Goal: Task Accomplishment & Management: Manage account settings

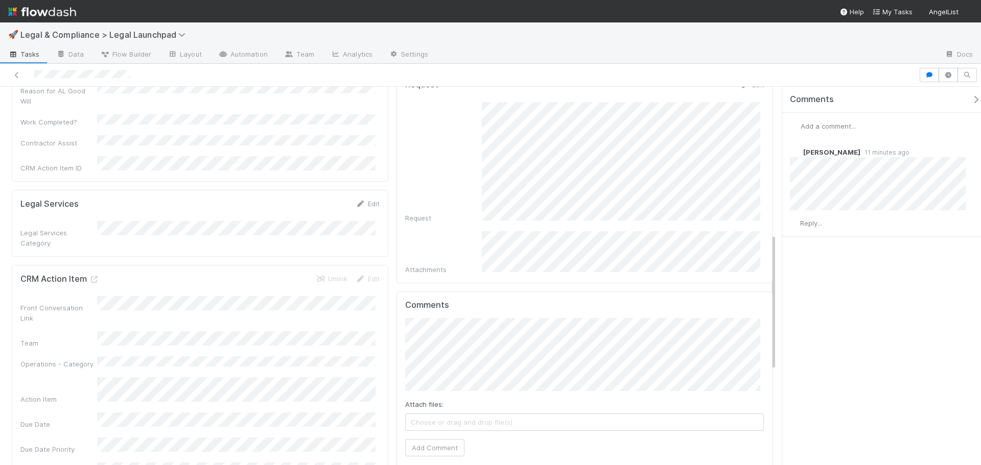
scroll to position [409, 0]
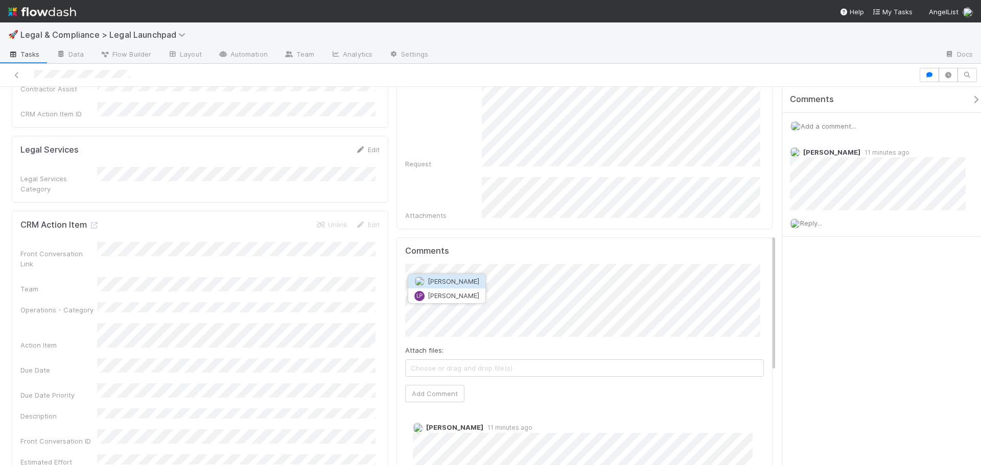
click at [474, 276] on button "Leia Slosberg" at bounding box center [446, 281] width 77 height 14
click at [438, 385] on button "Add Comment" at bounding box center [434, 393] width 59 height 17
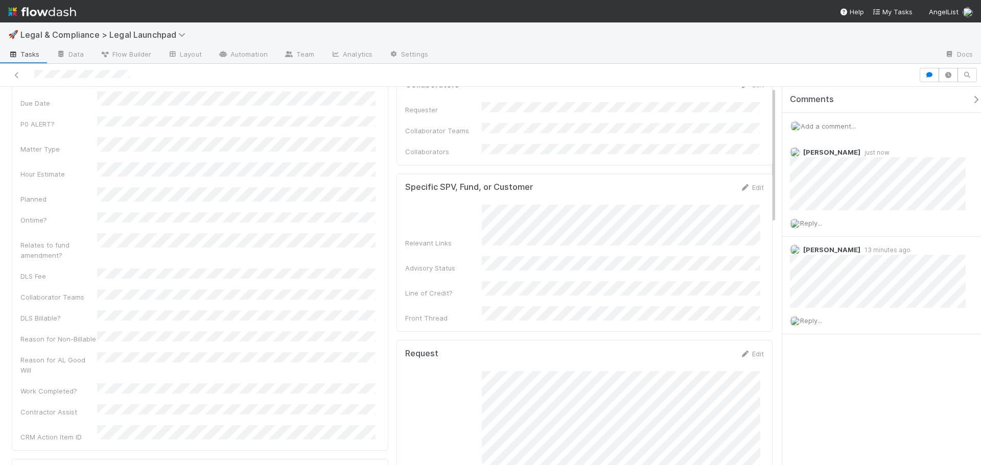
scroll to position [0, 0]
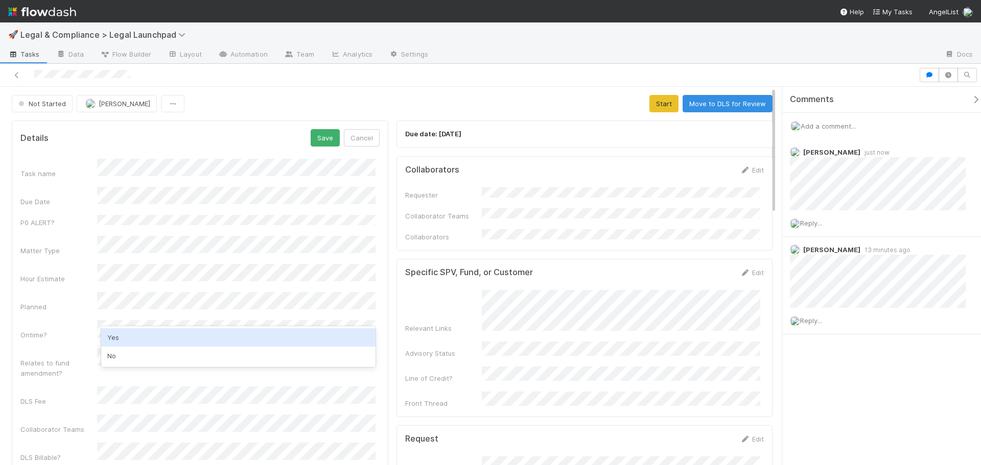
click at [149, 333] on div "Yes" at bounding box center [238, 338] width 274 height 18
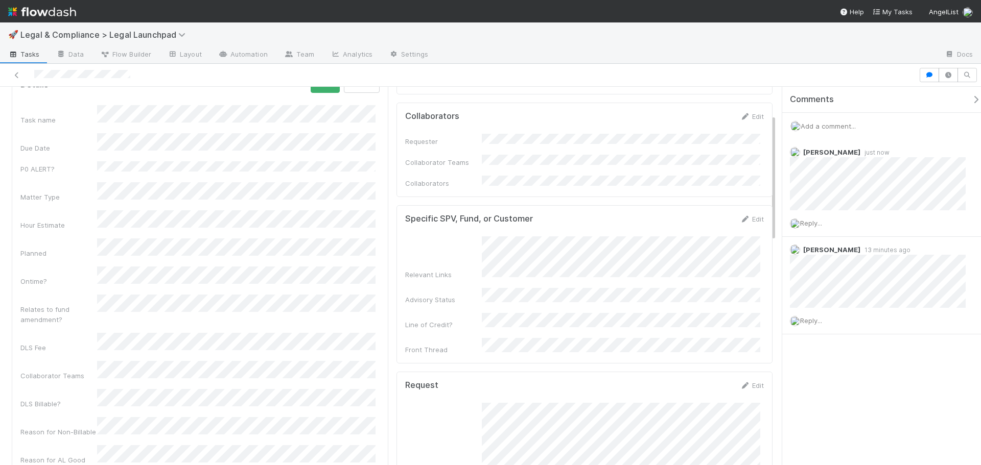
scroll to position [102, 0]
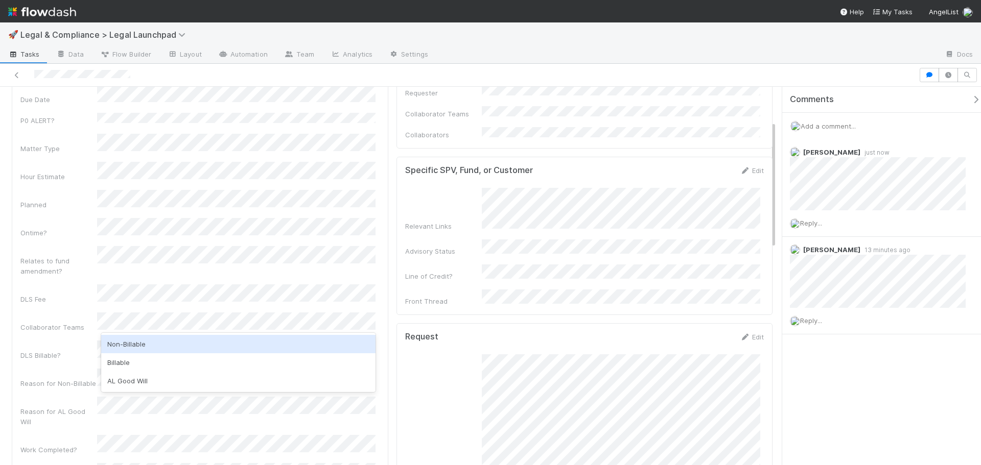
click at [141, 340] on div "Non-Billable" at bounding box center [238, 344] width 274 height 18
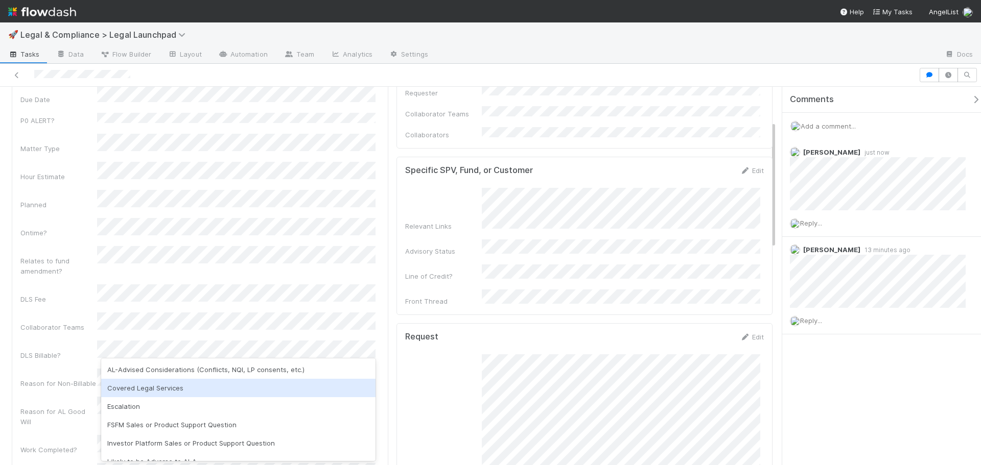
click at [144, 382] on div "Covered Legal Services" at bounding box center [238, 388] width 274 height 18
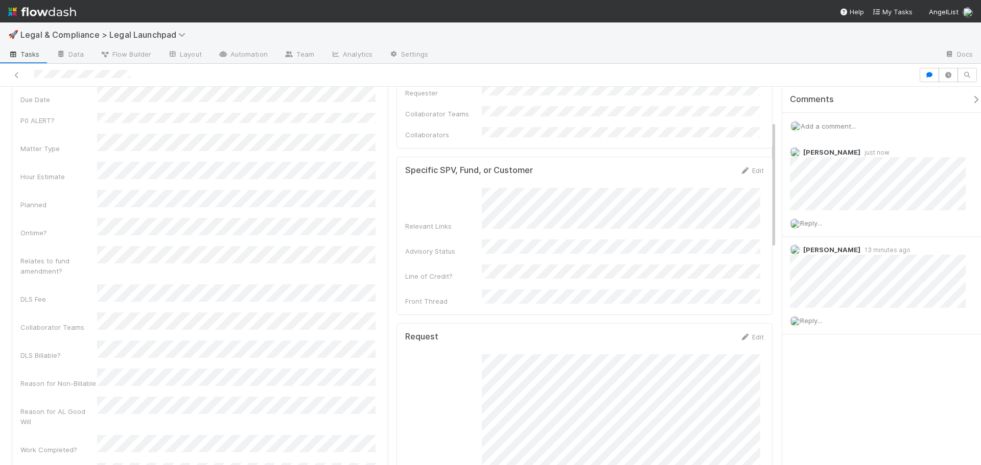
click at [78, 358] on div "Task name Due Date P0 ALERT? Matter Type Hour Estimate Planned Ontime? Relates …" at bounding box center [199, 281] width 359 height 448
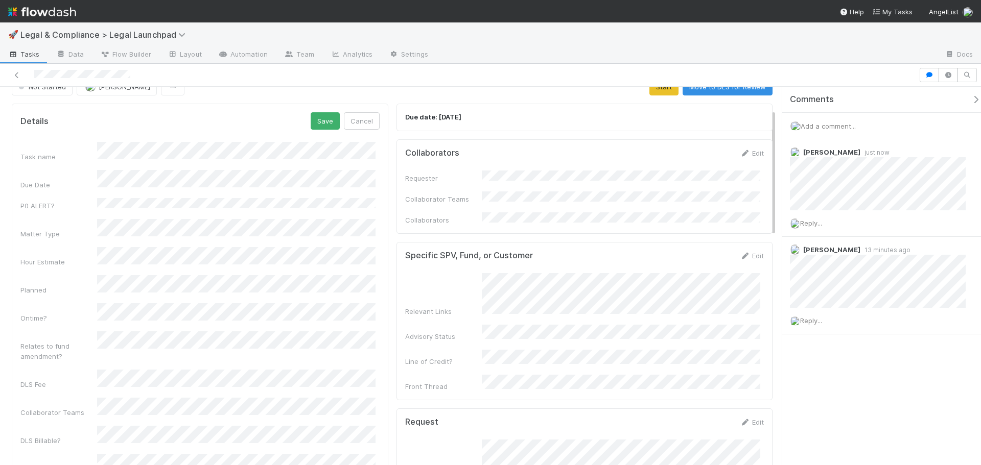
scroll to position [0, 0]
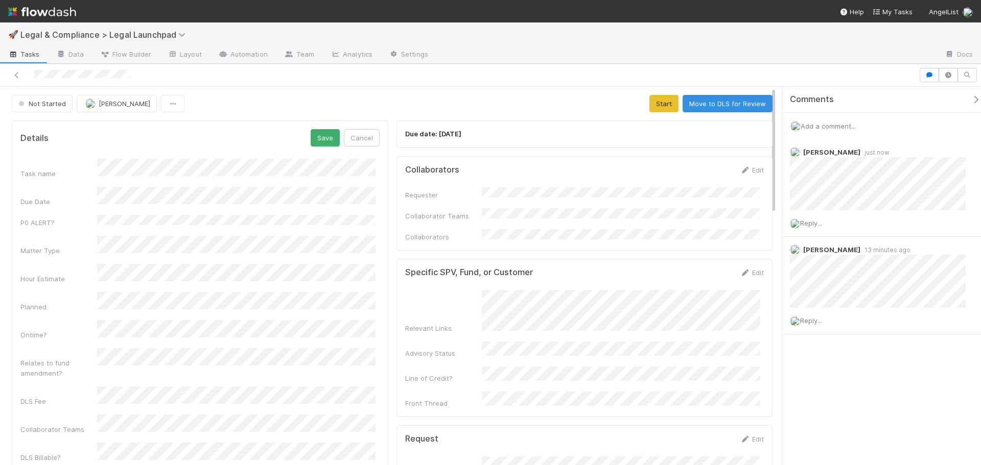
click at [304, 130] on div "Details Save Cancel" at bounding box center [199, 137] width 359 height 17
click at [316, 131] on button "Save" at bounding box center [325, 137] width 29 height 17
click at [661, 103] on button "Start" at bounding box center [663, 103] width 29 height 17
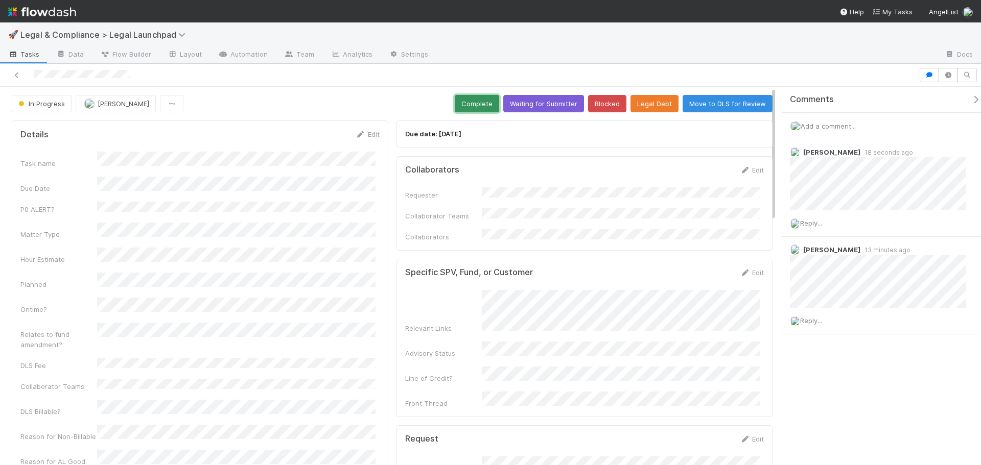
click at [479, 104] on button "Complete" at bounding box center [477, 103] width 44 height 17
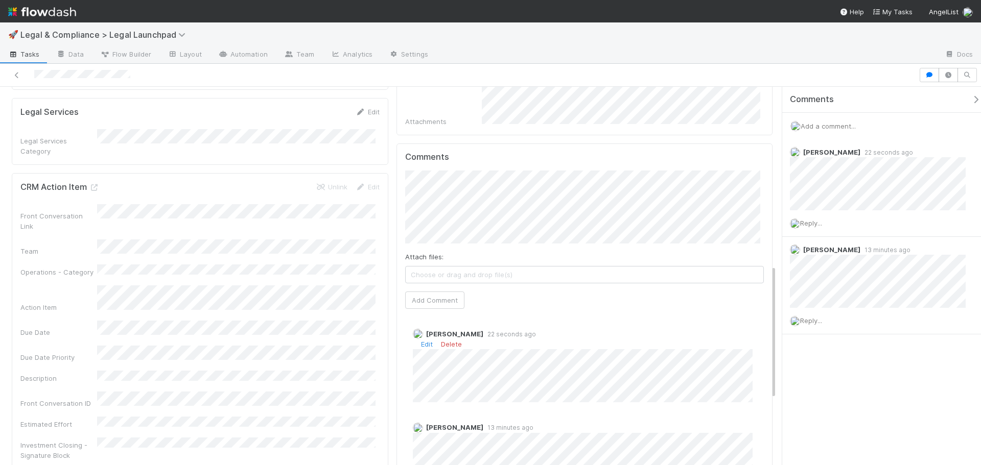
scroll to position [511, 0]
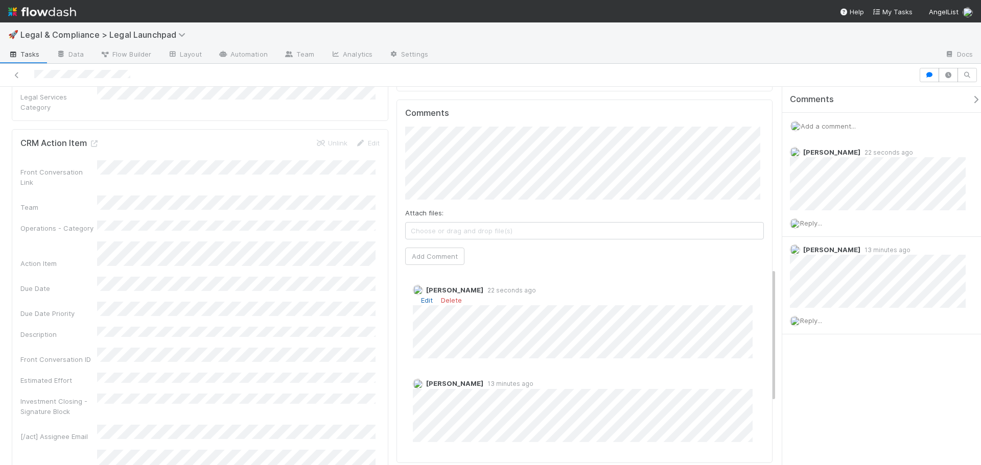
click at [423, 296] on link "Edit" at bounding box center [427, 300] width 12 height 8
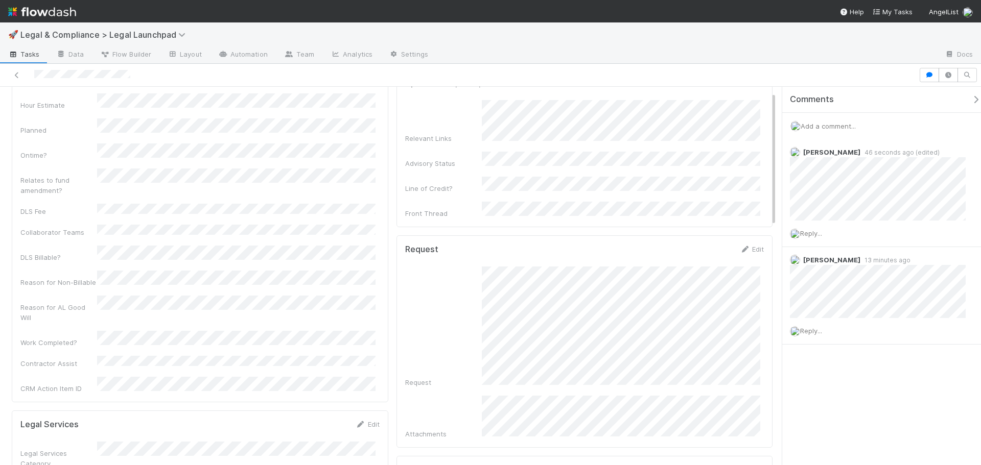
scroll to position [0, 0]
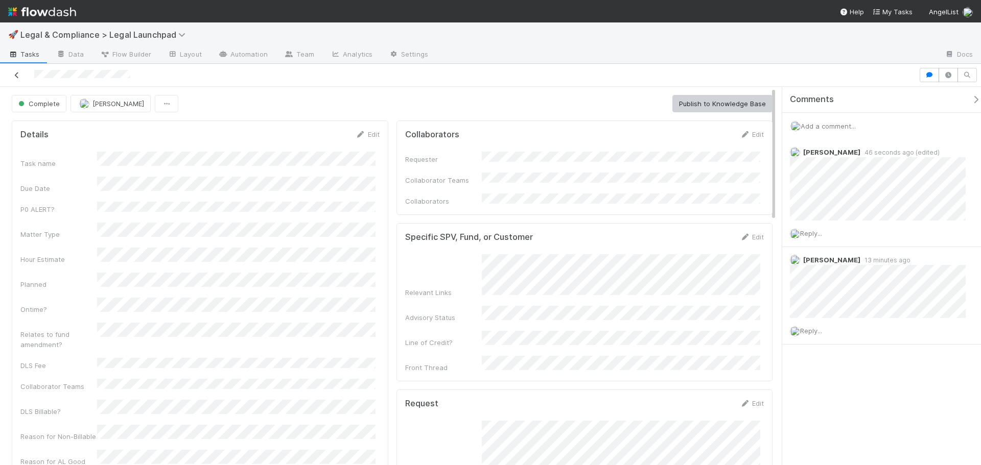
click at [17, 73] on icon at bounding box center [17, 75] width 10 height 7
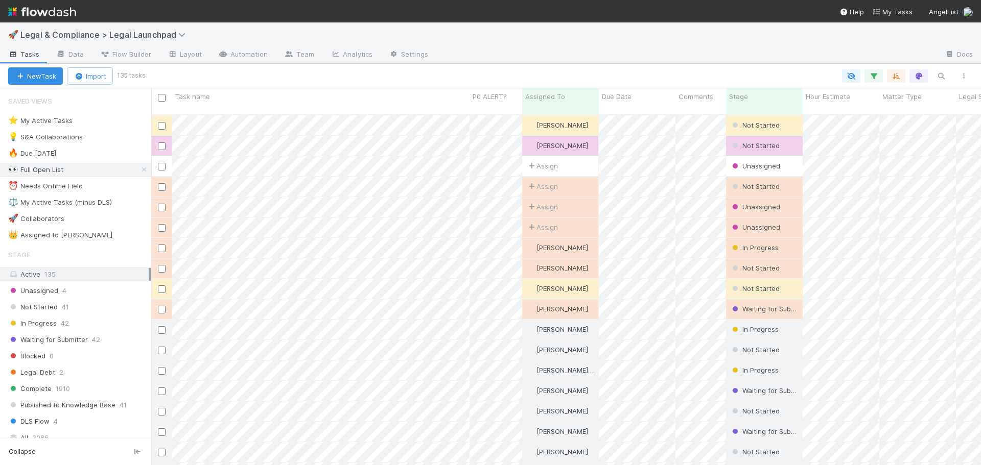
scroll to position [352, 822]
click at [87, 203] on div "⚖️ My Active Tasks (minus DLS)" at bounding box center [60, 202] width 104 height 13
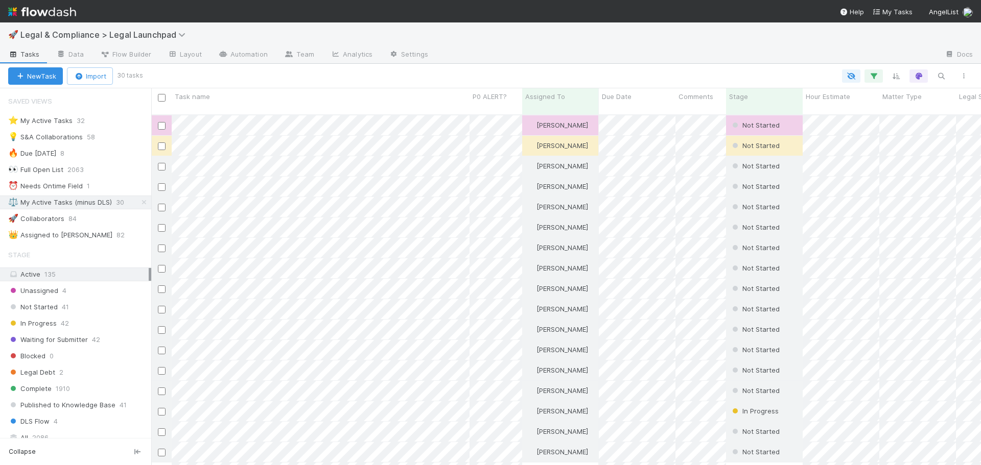
scroll to position [352, 822]
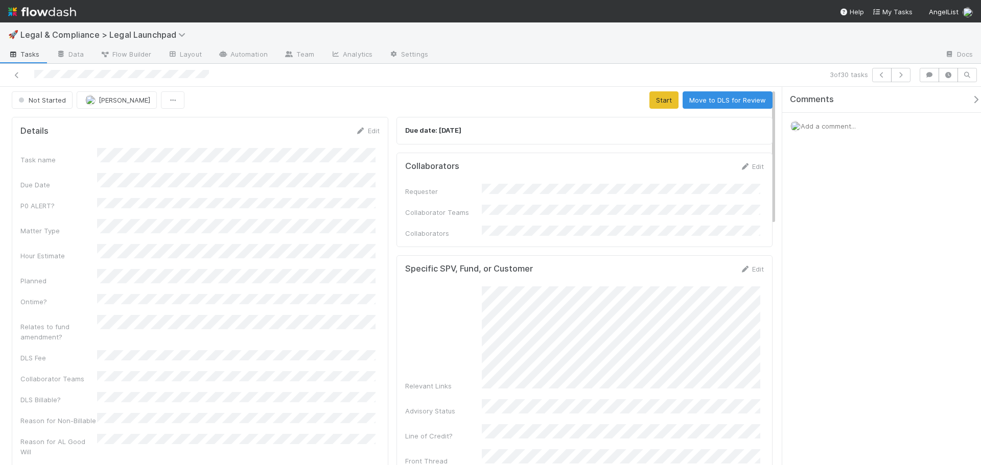
scroll to position [412, 0]
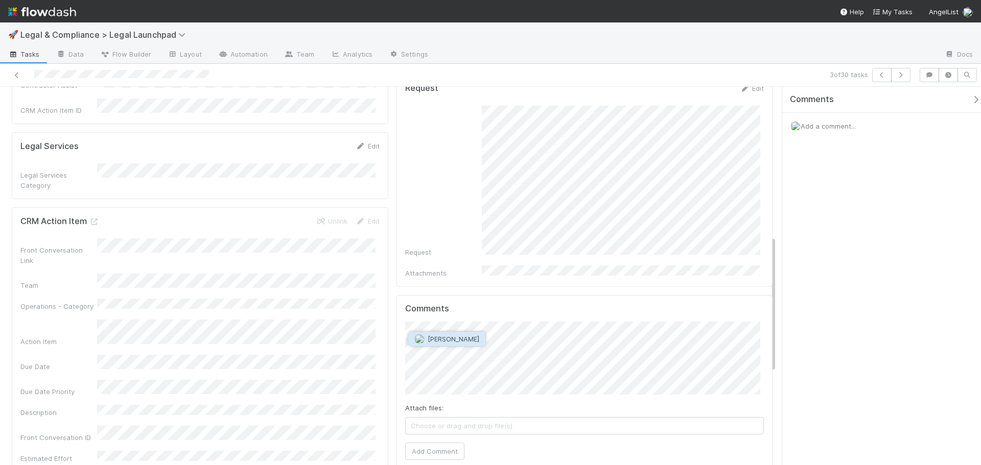
click at [459, 337] on span "[PERSON_NAME]" at bounding box center [454, 339] width 52 height 8
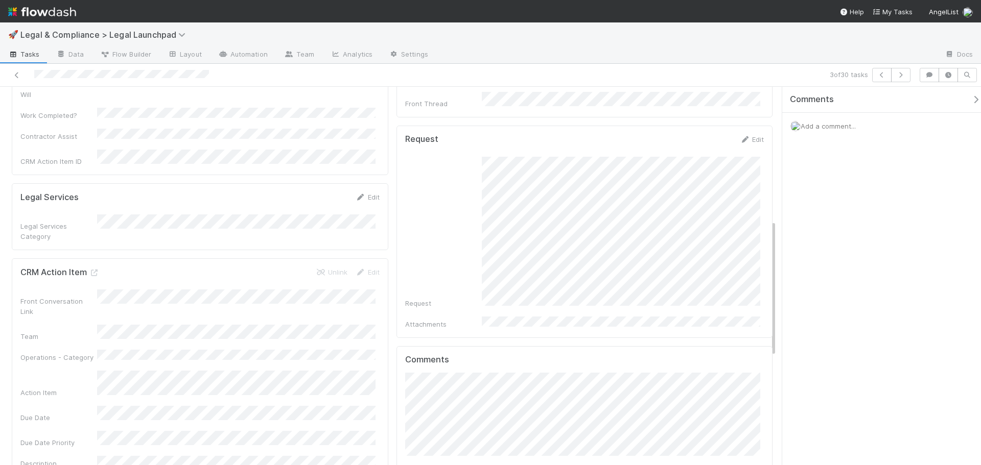
scroll to position [566, 0]
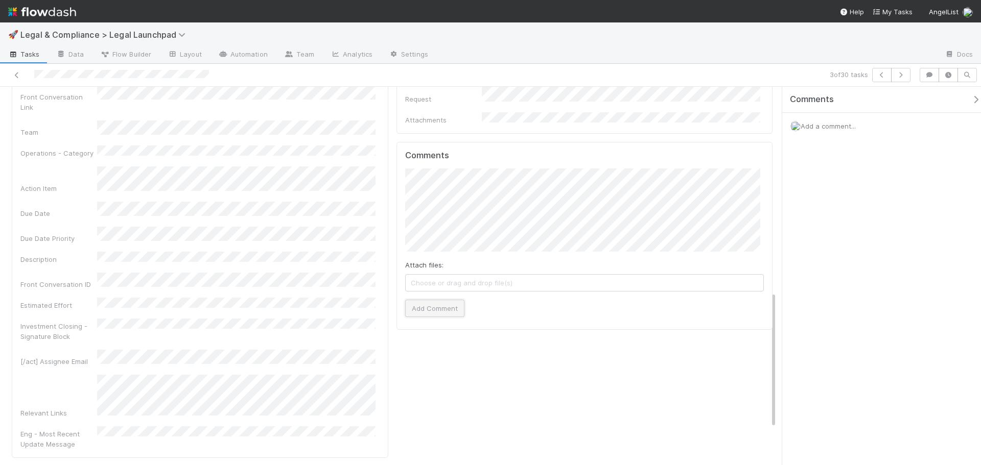
click at [426, 300] on button "Add Comment" at bounding box center [434, 308] width 59 height 17
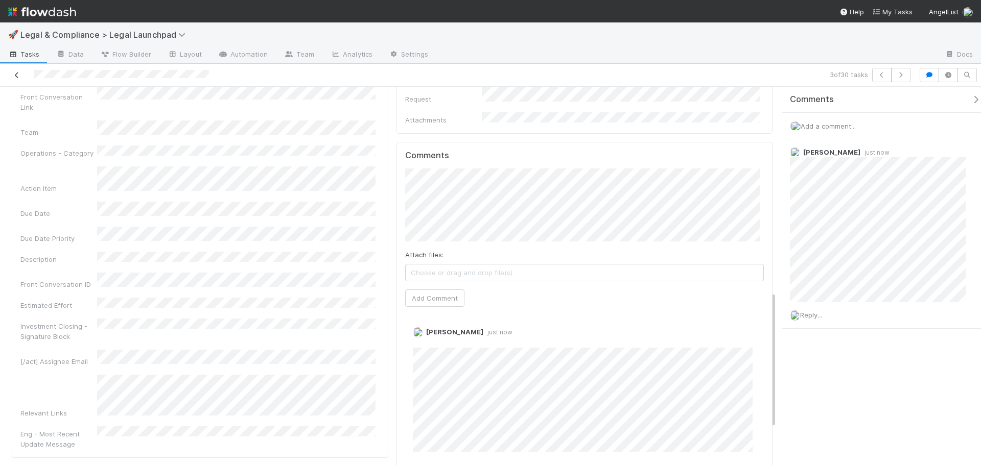
click at [15, 71] on link at bounding box center [17, 75] width 10 height 10
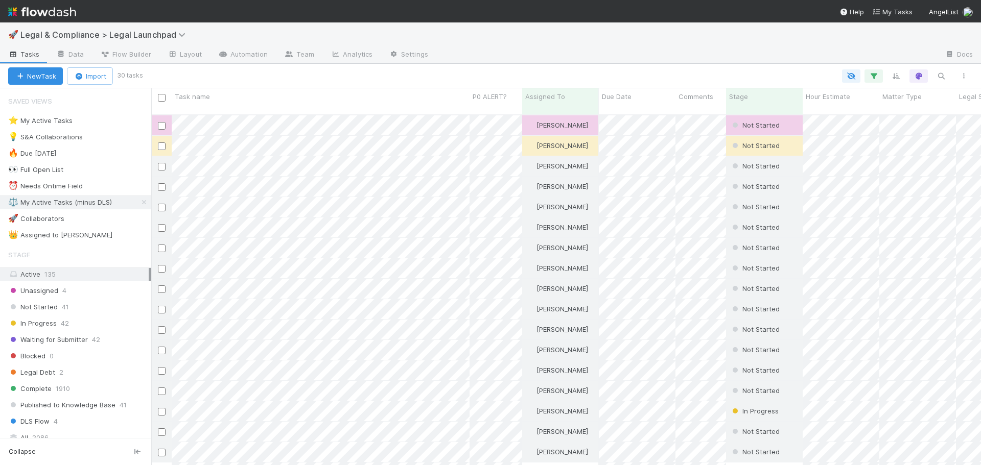
scroll to position [352, 822]
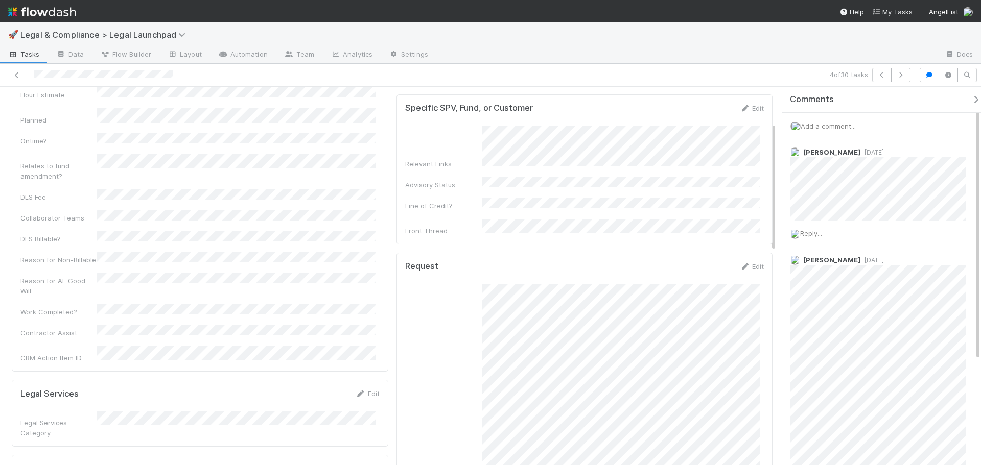
scroll to position [562, 0]
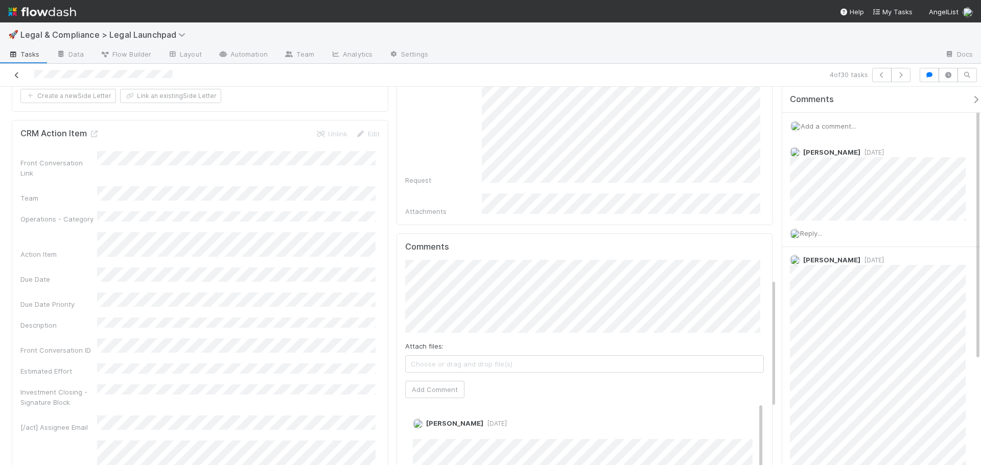
click at [16, 76] on icon at bounding box center [17, 75] width 10 height 7
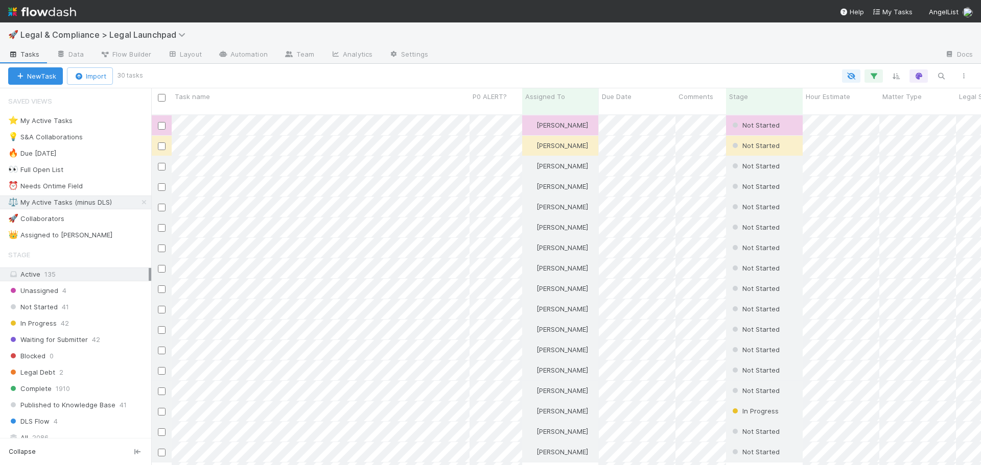
scroll to position [352, 822]
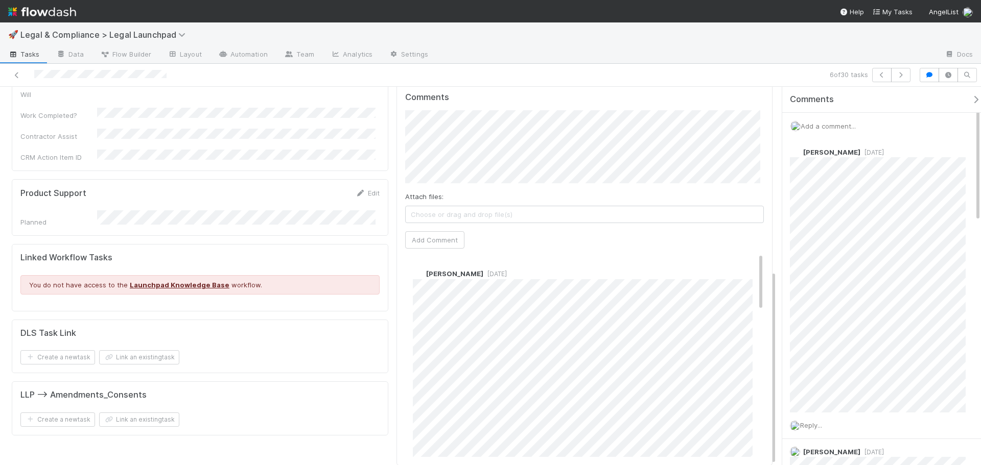
scroll to position [204, 0]
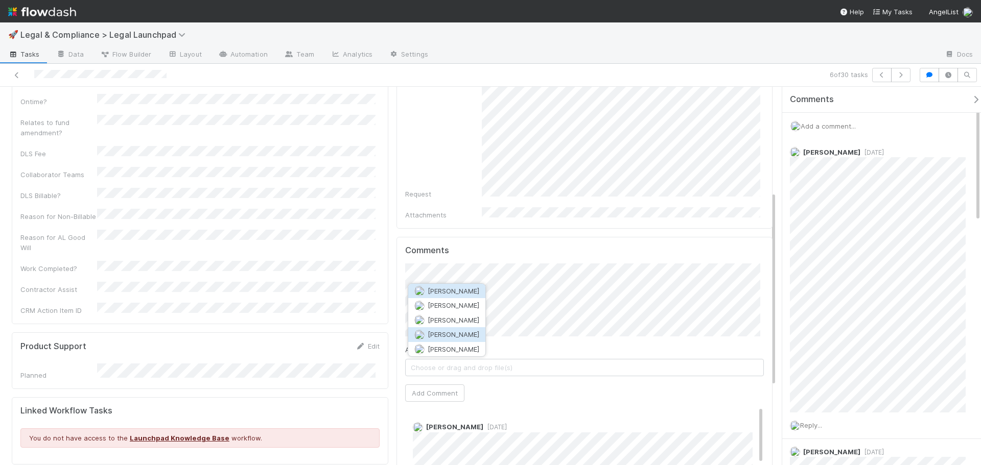
click at [469, 337] on span "Matthew Bilotti" at bounding box center [454, 335] width 52 height 8
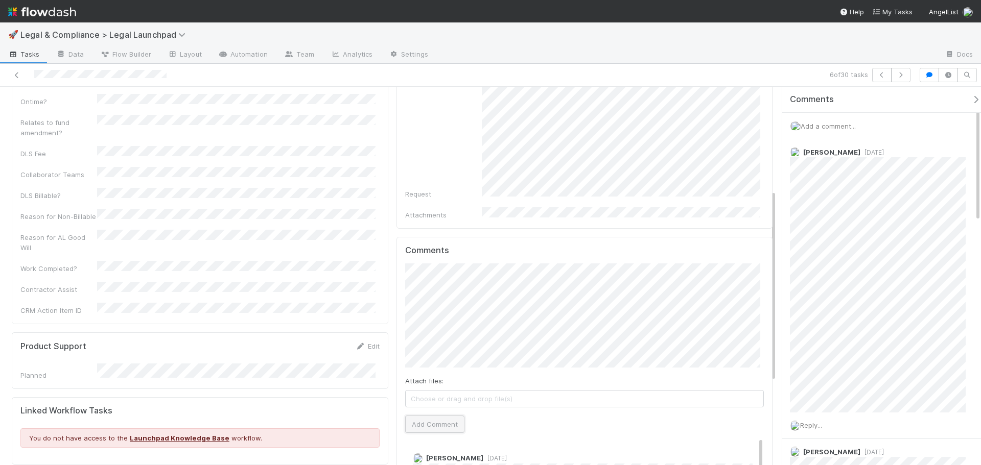
click at [443, 416] on button "Add Comment" at bounding box center [434, 424] width 59 height 17
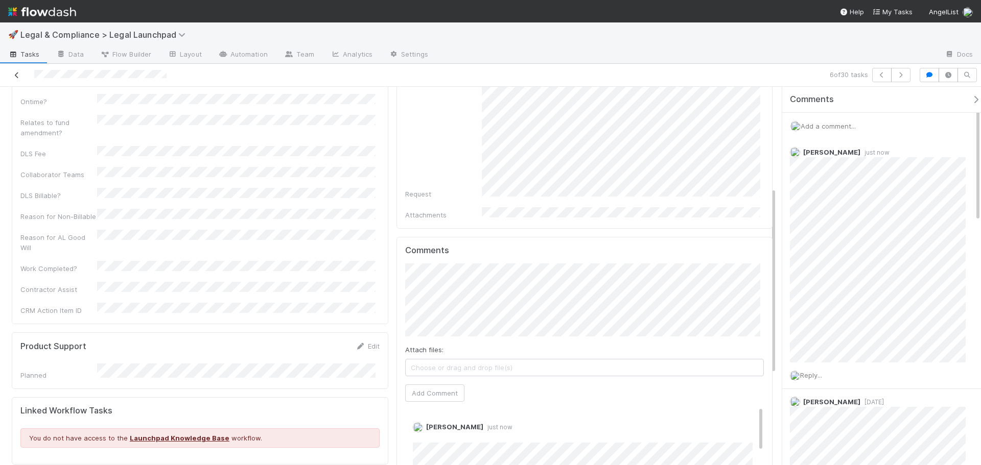
click at [16, 78] on icon at bounding box center [17, 75] width 10 height 7
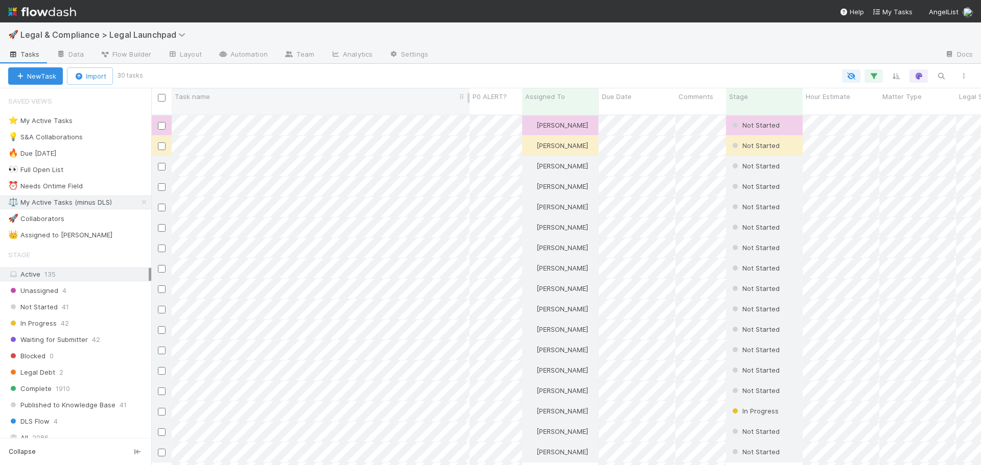
scroll to position [352, 822]
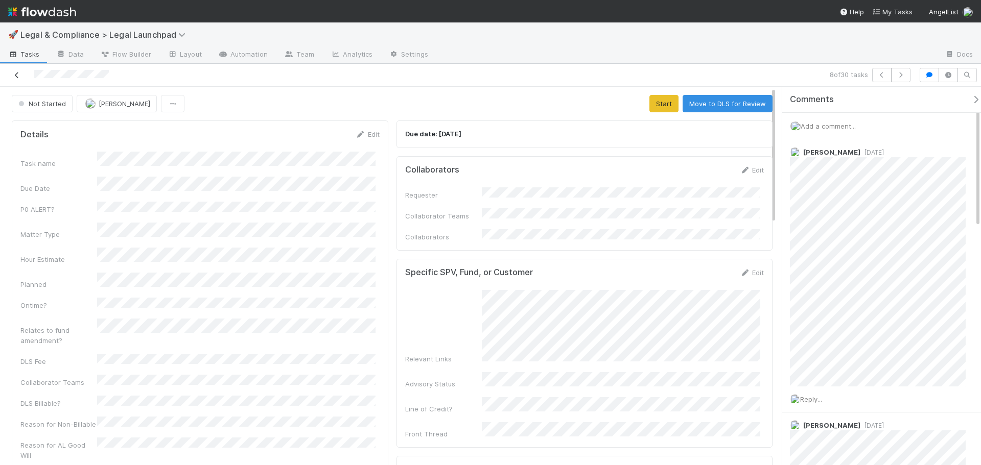
click at [16, 76] on icon at bounding box center [17, 75] width 10 height 7
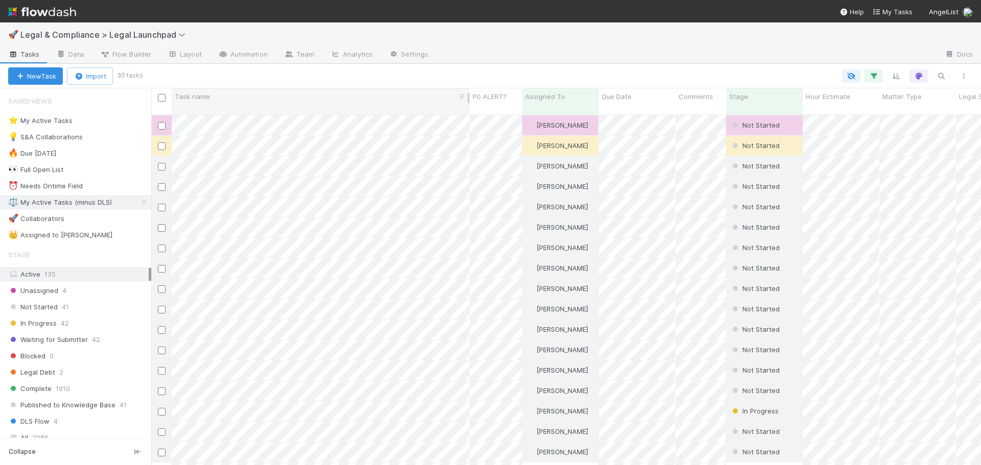
scroll to position [352, 822]
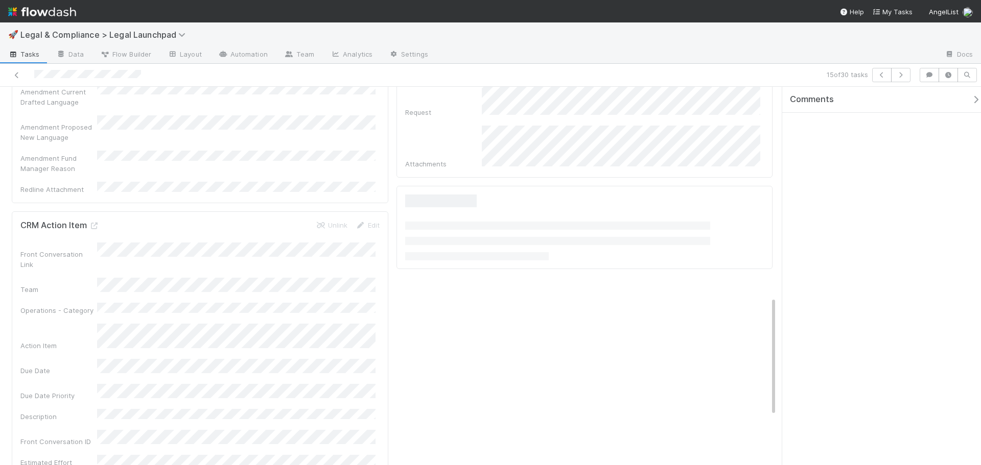
scroll to position [664, 0]
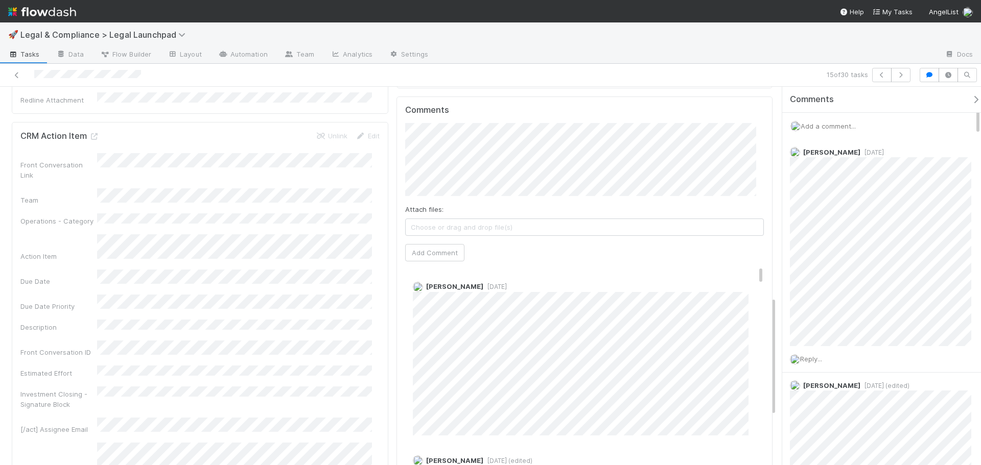
click at [416, 219] on span "Choose or drag and drop file(s)" at bounding box center [585, 227] width 358 height 16
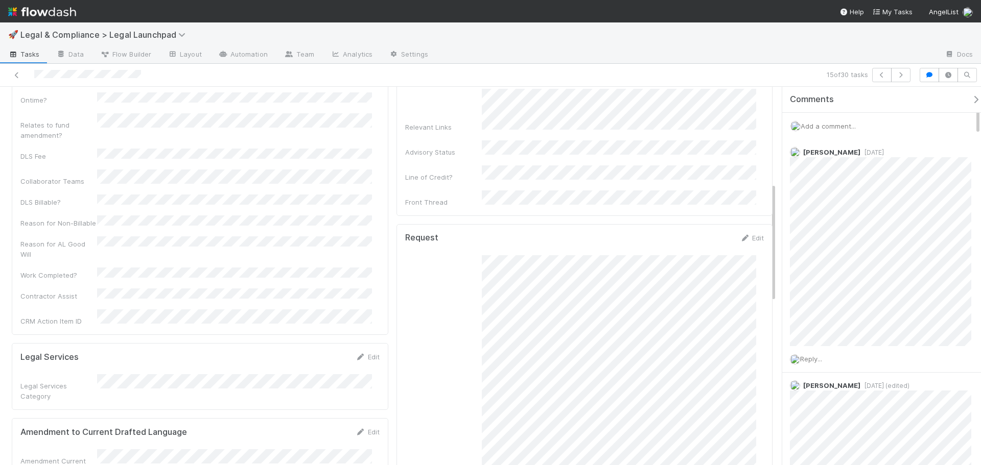
scroll to position [204, 0]
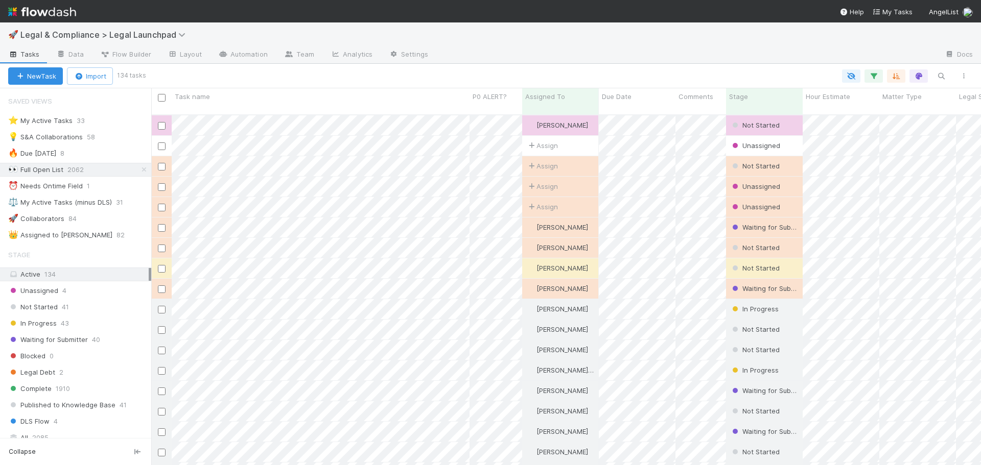
scroll to position [352, 822]
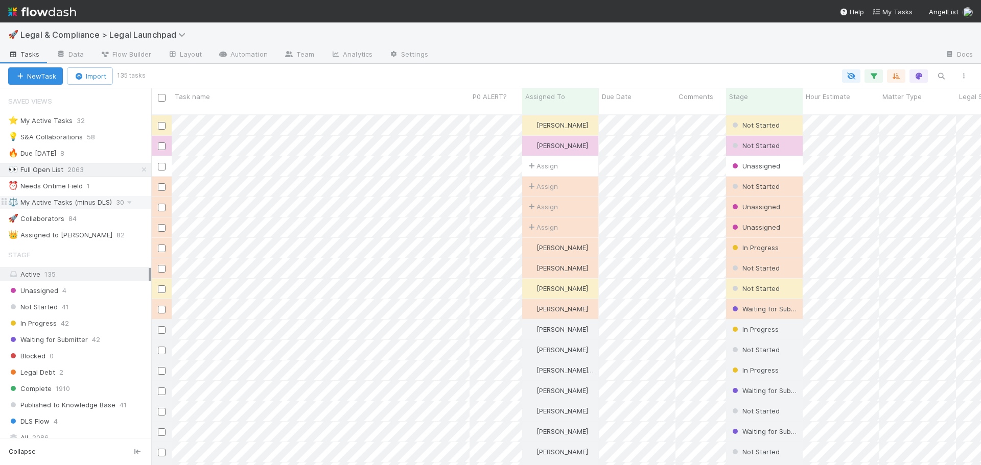
click at [106, 203] on div "⚖️ My Active Tasks (minus DLS)" at bounding box center [60, 202] width 104 height 13
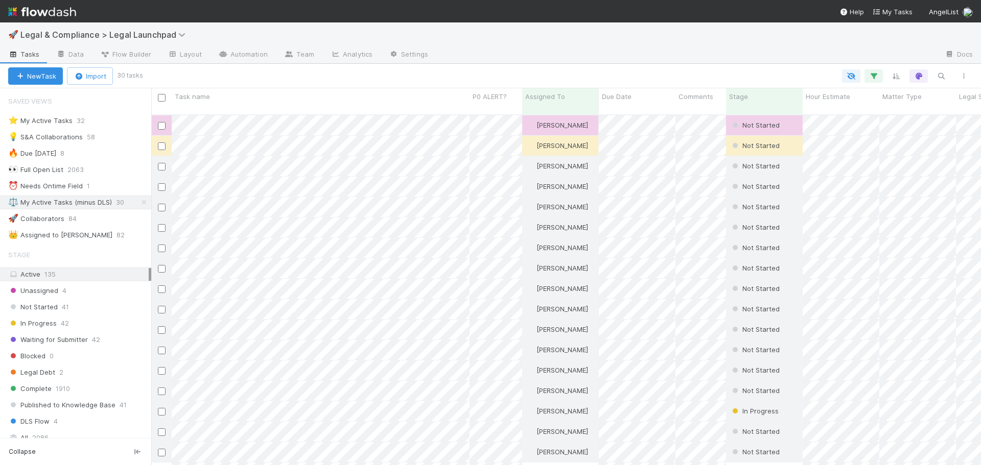
scroll to position [352, 822]
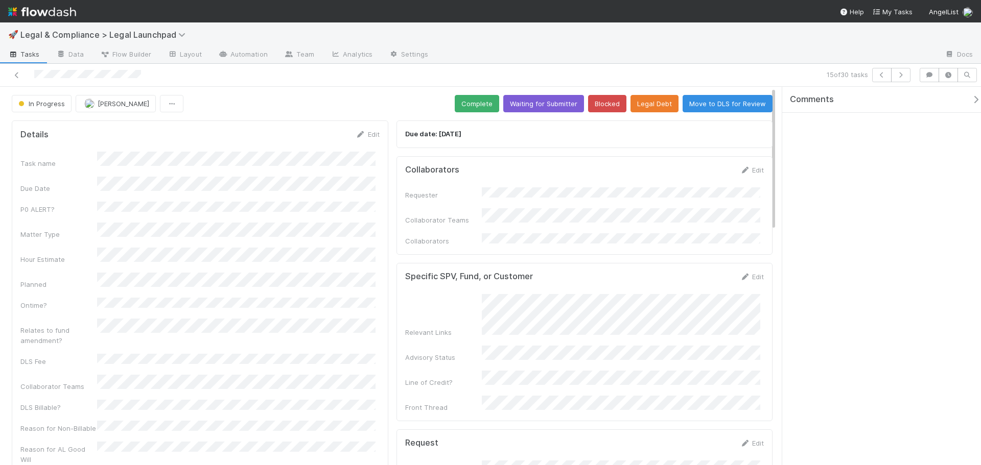
click at [174, 255] on div "Task name Due Date P0 ALERT? Matter Type Hour Estimate Planned Ontime? Relates …" at bounding box center [199, 342] width 359 height 380
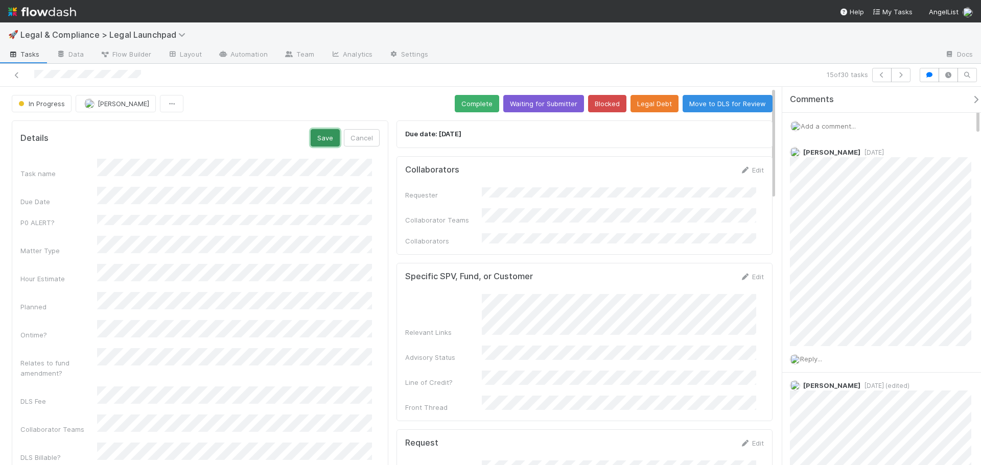
click at [315, 144] on button "Save" at bounding box center [325, 137] width 29 height 17
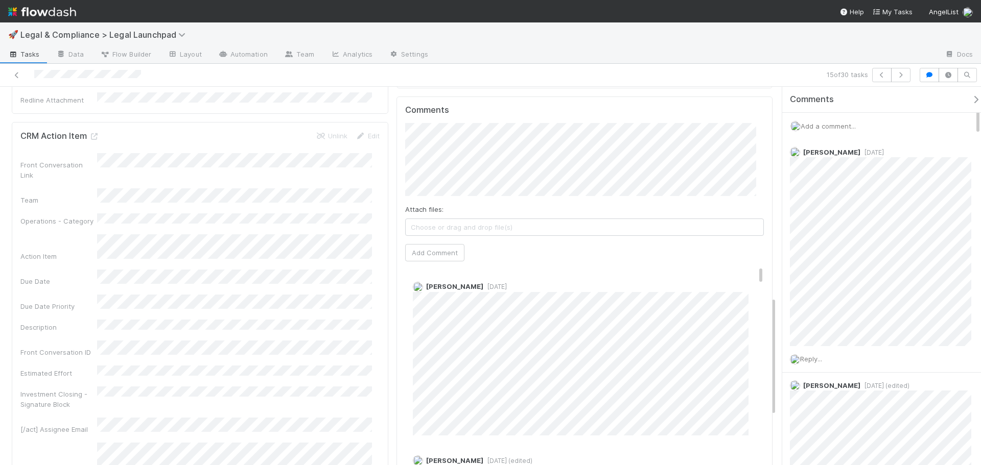
scroll to position [562, 0]
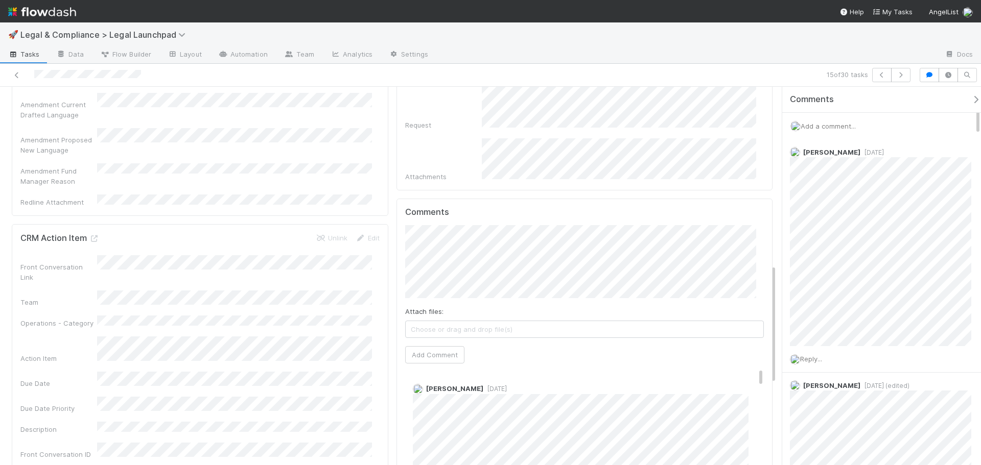
click at [499, 321] on span "Choose or drag and drop file(s)" at bounding box center [585, 329] width 358 height 16
click at [445, 347] on button "Add Comment" at bounding box center [434, 355] width 59 height 17
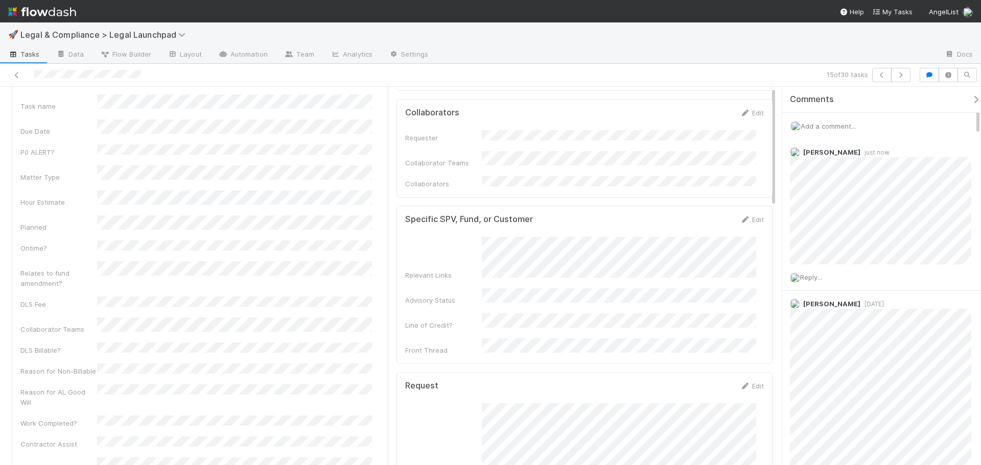
scroll to position [0, 0]
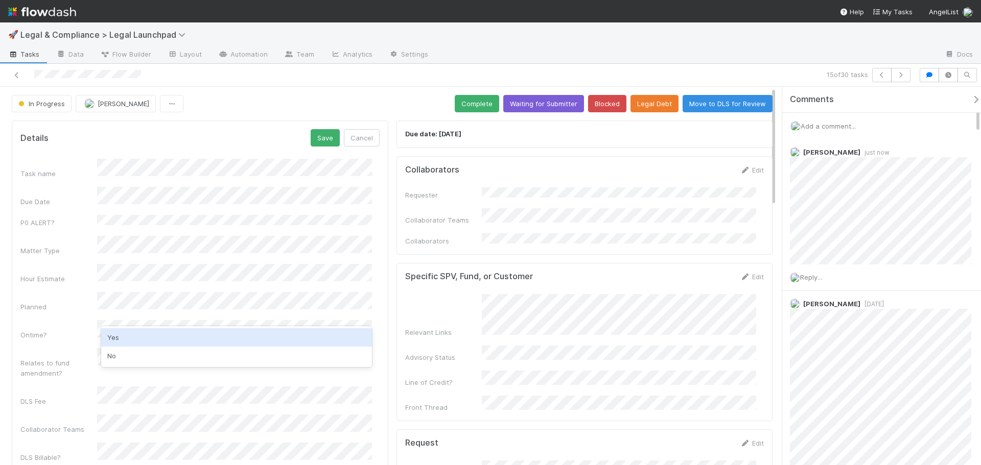
click at [135, 334] on div "Yes" at bounding box center [236, 338] width 271 height 18
click at [69, 295] on div "Planned" at bounding box center [199, 302] width 359 height 20
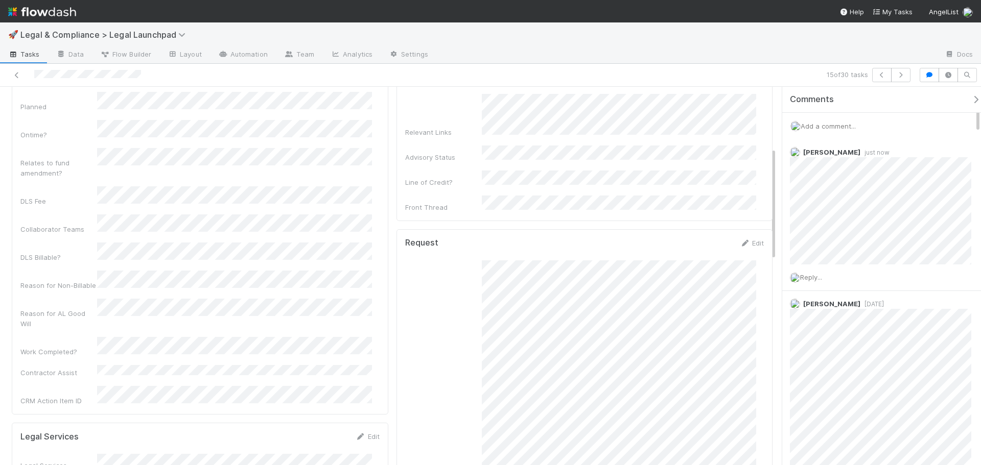
scroll to position [204, 0]
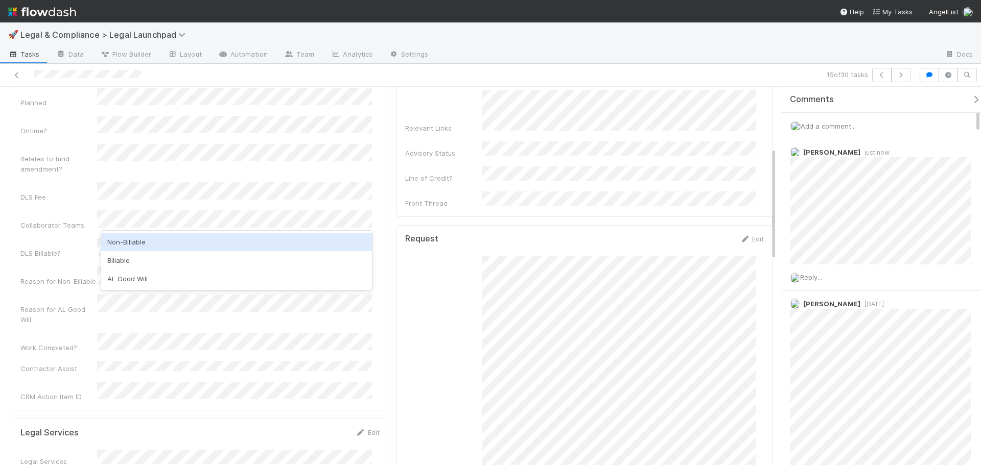
click at [151, 249] on div "Non-Billable" at bounding box center [236, 242] width 271 height 18
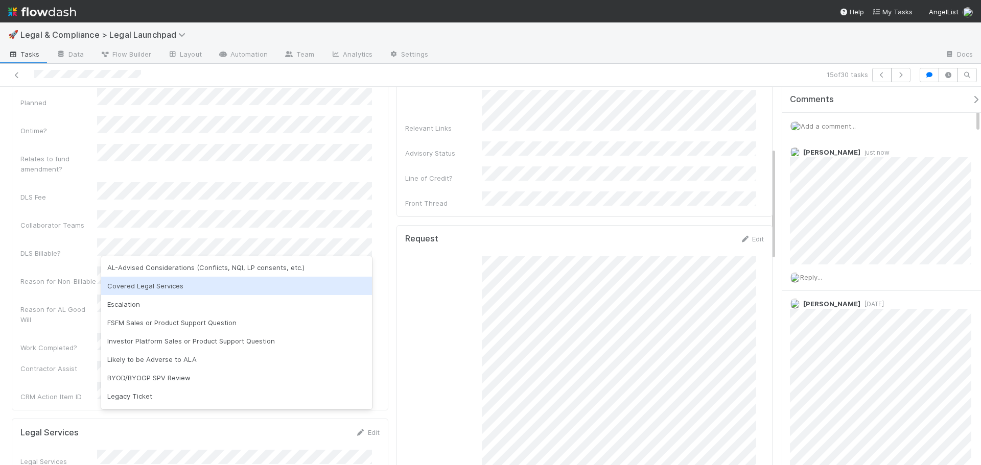
click at [162, 285] on div "Covered Legal Services" at bounding box center [236, 286] width 271 height 18
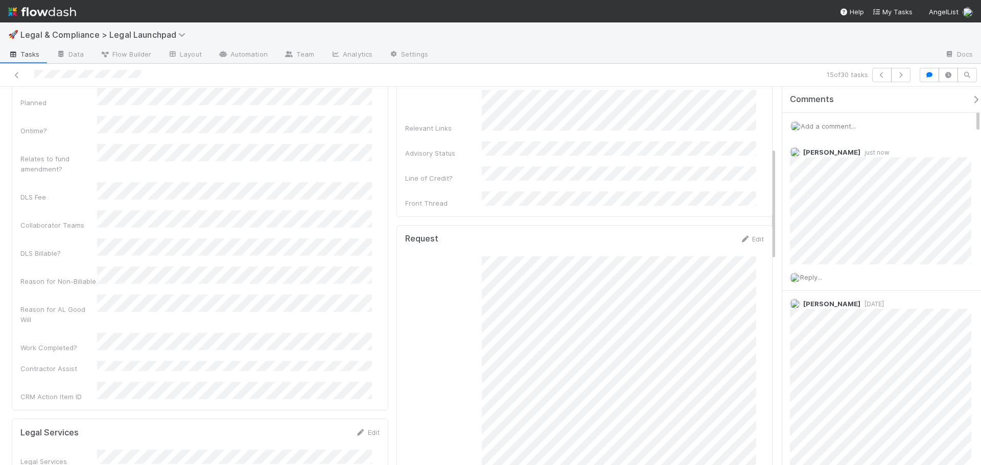
click at [72, 255] on div "Task name Due Date P0 ALERT? Matter Type Hour Estimate Planned Ontime? Relates …" at bounding box center [199, 179] width 359 height 448
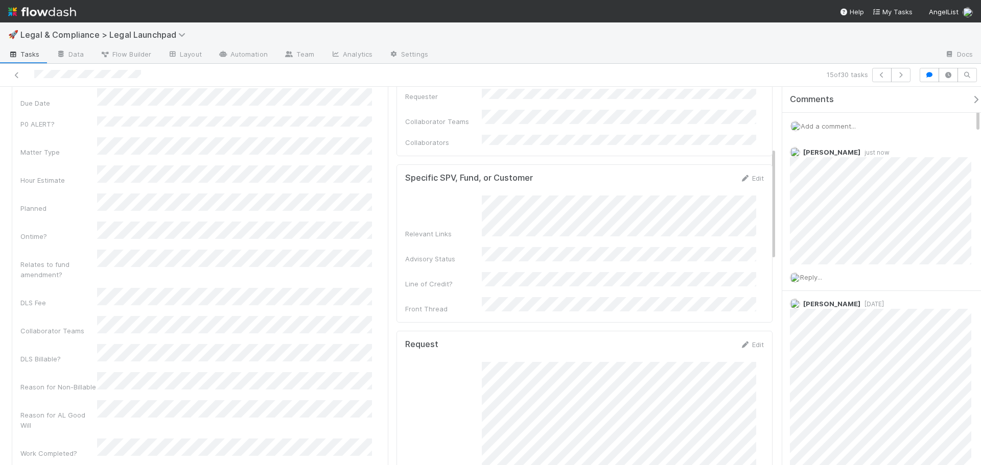
scroll to position [0, 0]
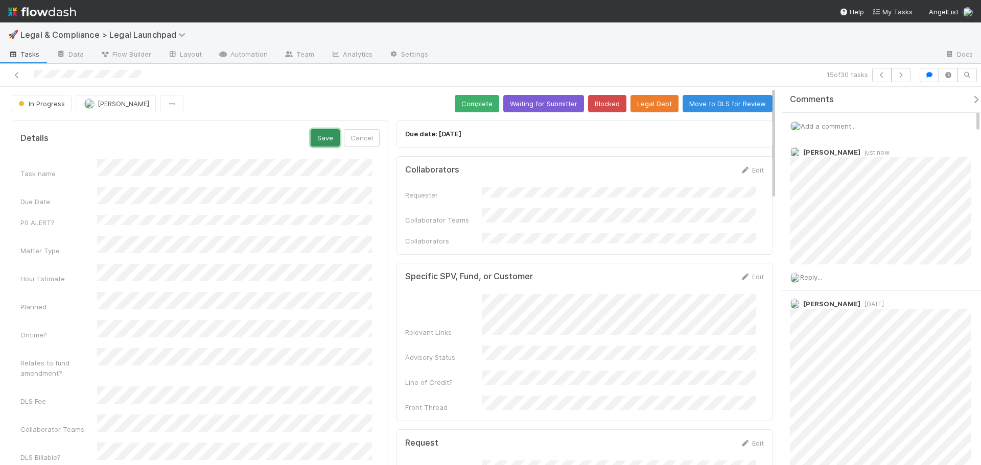
click at [318, 141] on button "Save" at bounding box center [325, 137] width 29 height 17
click at [472, 105] on button "Complete" at bounding box center [477, 103] width 44 height 17
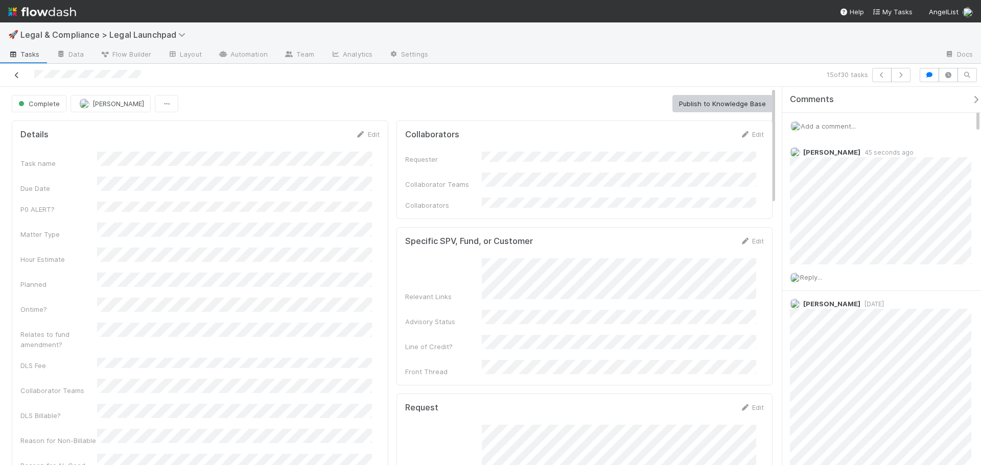
click at [18, 72] on icon at bounding box center [17, 75] width 10 height 7
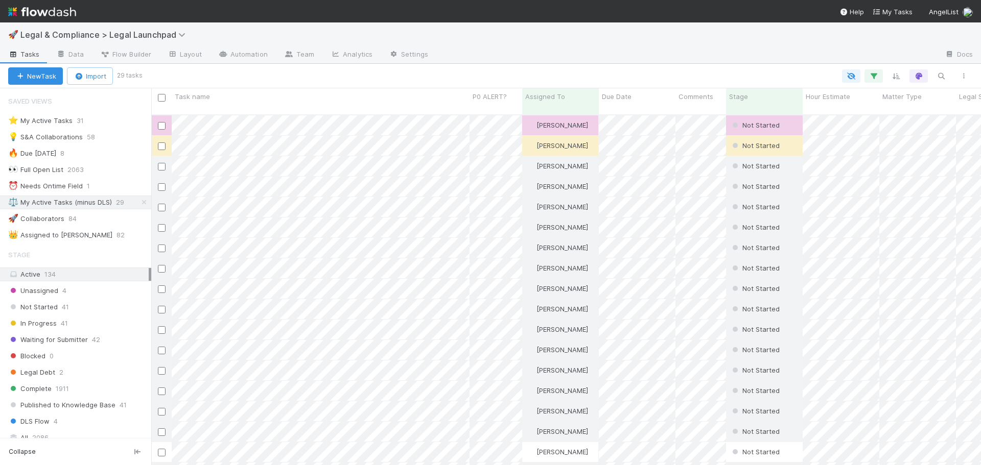
scroll to position [352, 822]
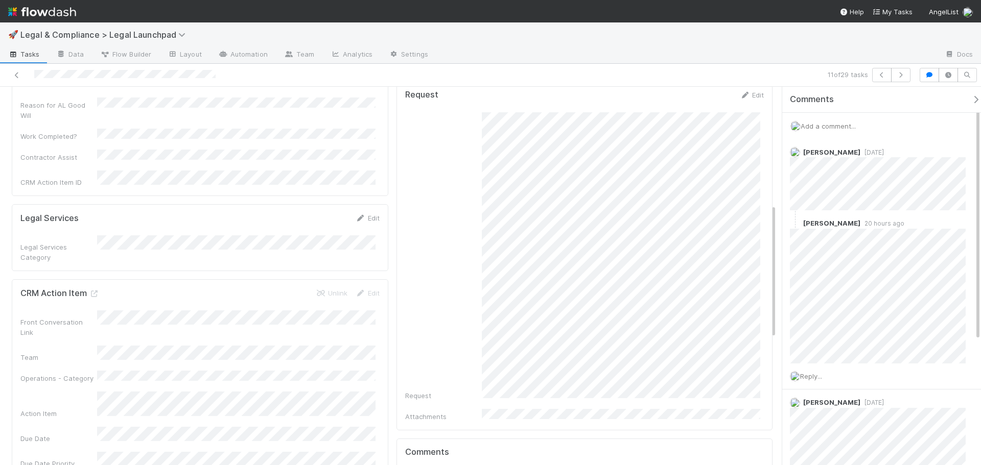
scroll to position [332, 0]
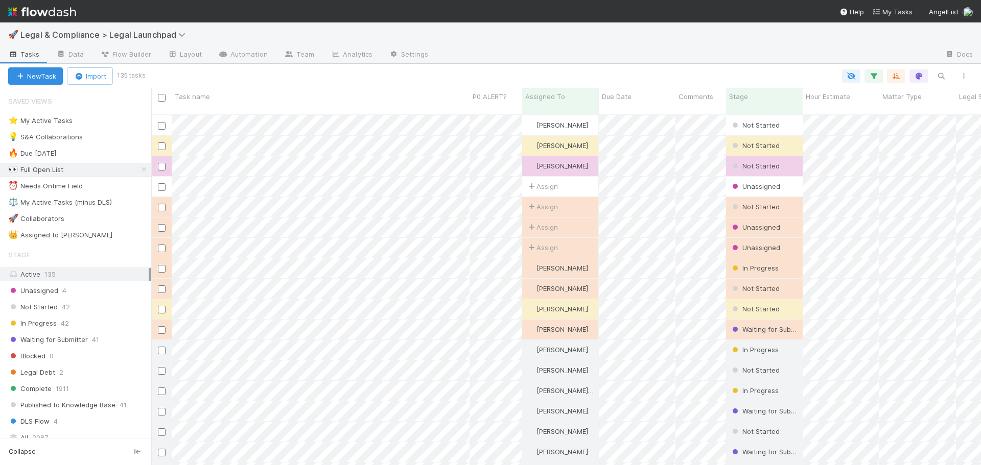
scroll to position [352, 822]
click at [108, 204] on div "⚖️ My Active Tasks (minus DLS)" at bounding box center [60, 202] width 104 height 13
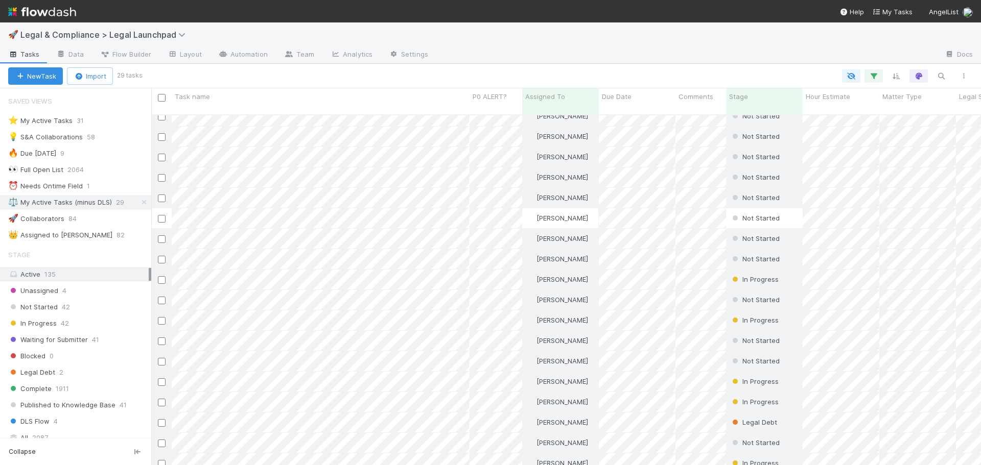
scroll to position [242, 0]
